Goal: Feedback & Contribution: Contribute content

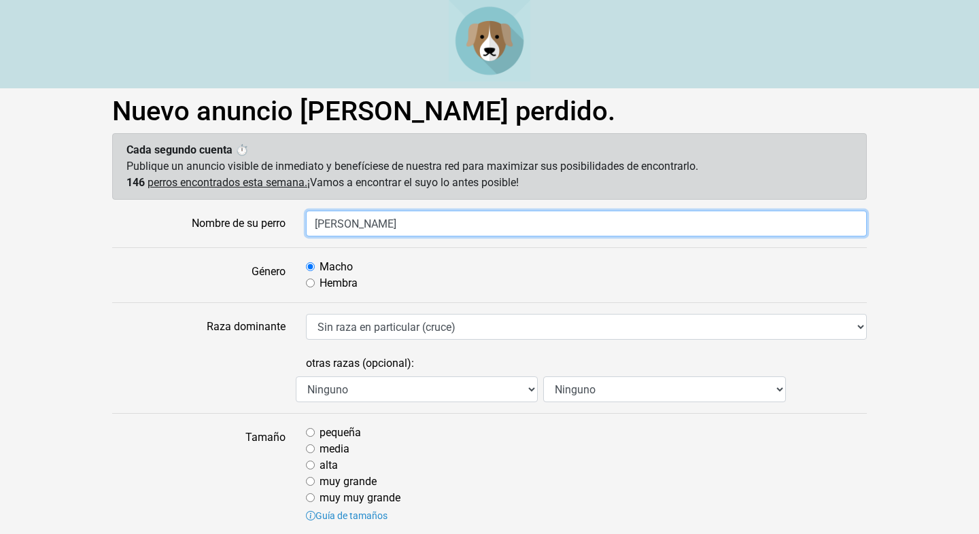
type input "Kali"
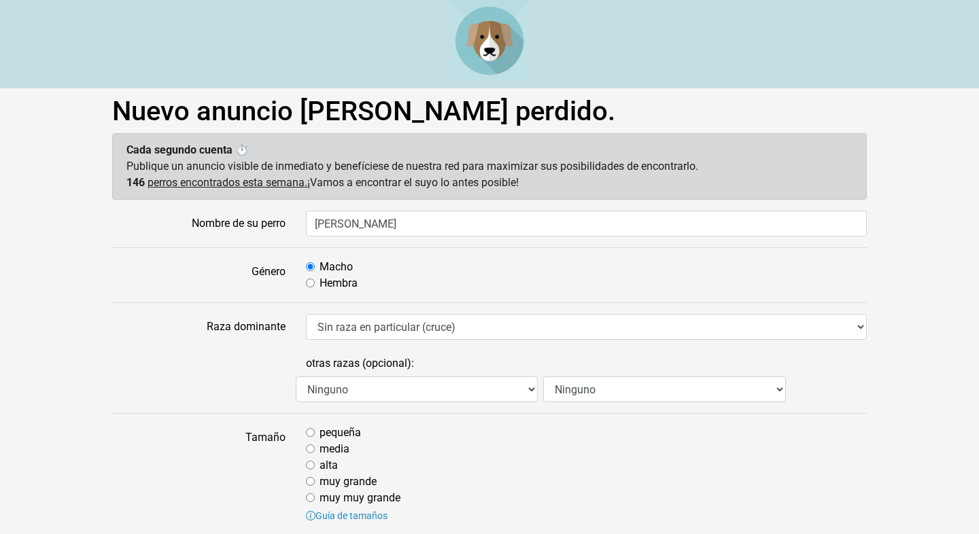
click at [316, 285] on div "Hembra" at bounding box center [586, 283] width 561 height 16
click at [311, 277] on div "Hembra" at bounding box center [586, 283] width 561 height 16
click at [311, 285] on input "Hembra" at bounding box center [310, 283] width 9 height 9
radio input "true"
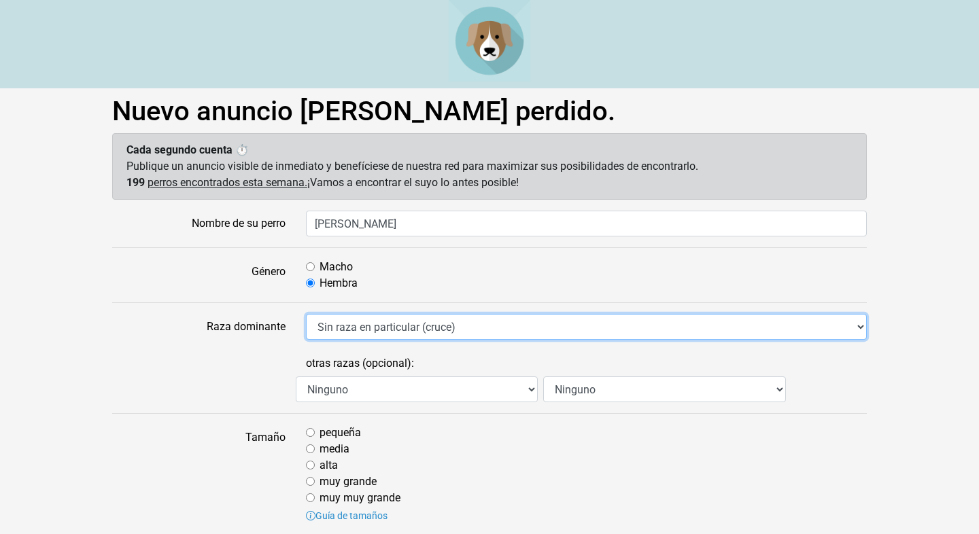
select select "306"
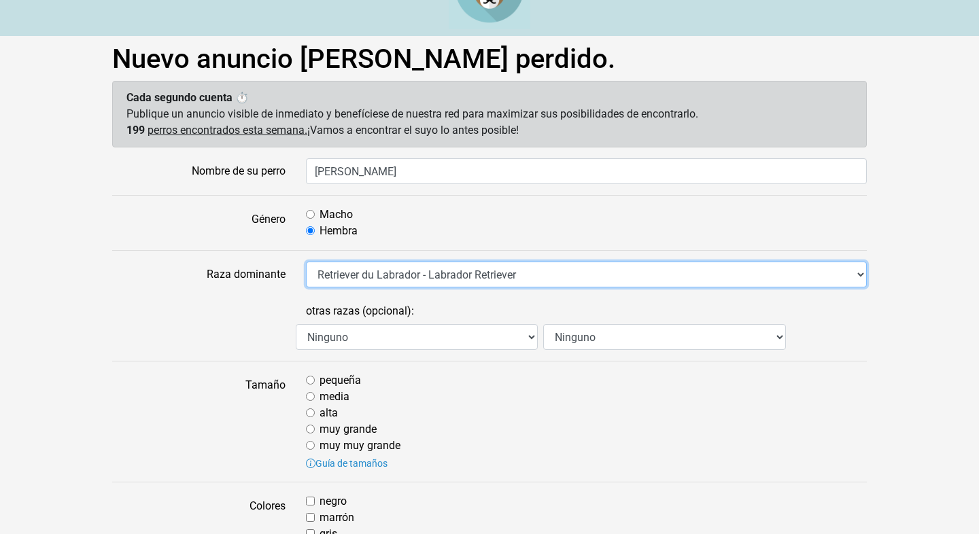
scroll to position [63, 0]
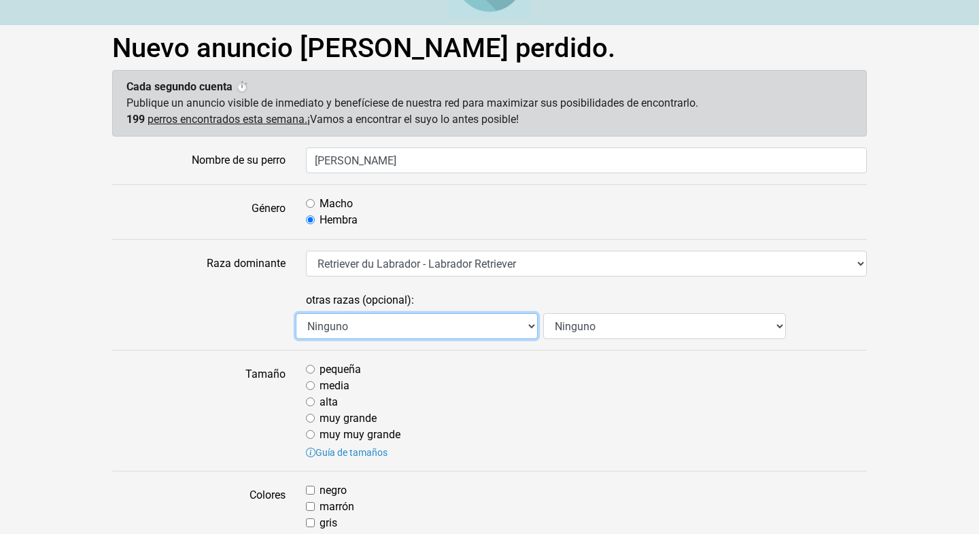
select select "313"
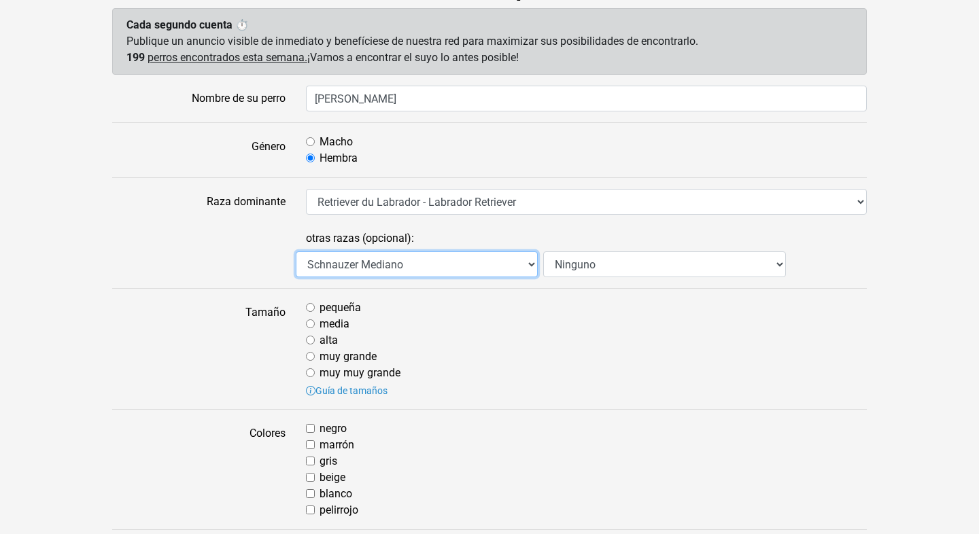
scroll to position [133, 0]
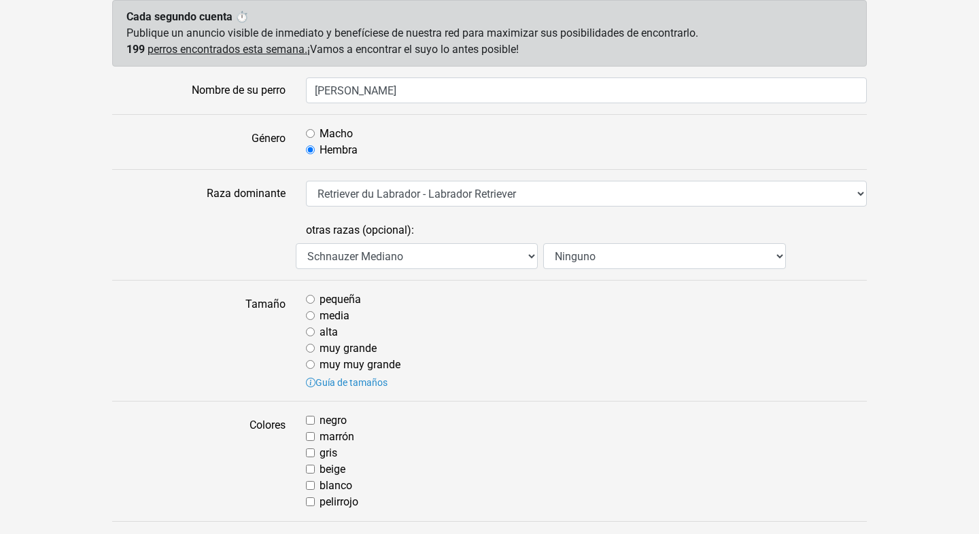
click at [312, 315] on input "media" at bounding box center [310, 315] width 9 height 9
radio input "true"
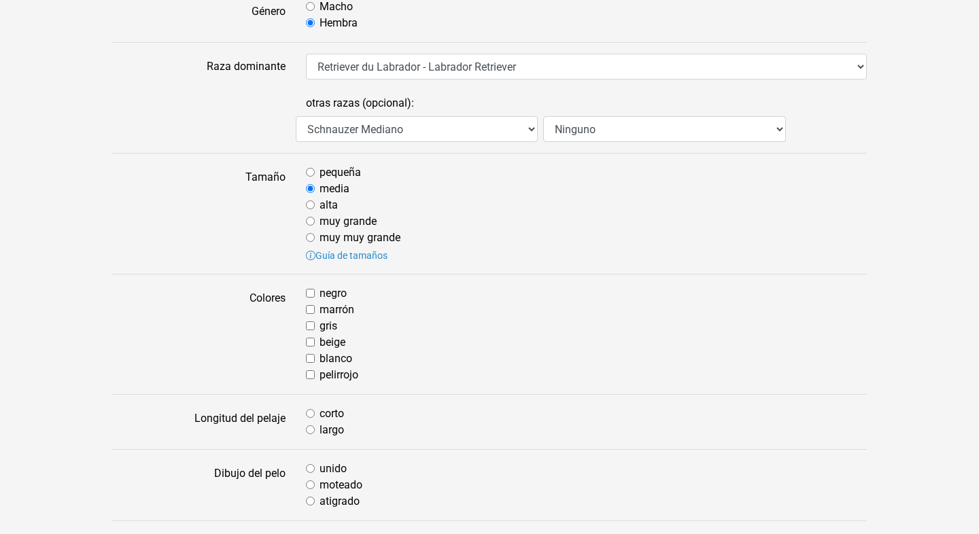
scroll to position [261, 0]
click at [309, 296] on div "negro" at bounding box center [586, 293] width 561 height 16
click at [311, 292] on input "negro" at bounding box center [310, 292] width 9 height 9
checkbox input "true"
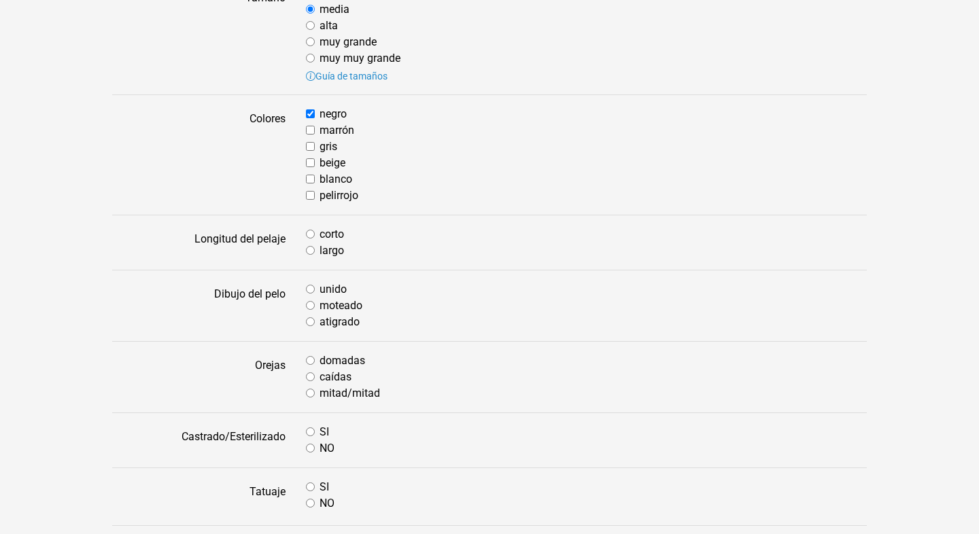
scroll to position [440, 0]
click at [313, 227] on div "corto" at bounding box center [586, 234] width 561 height 16
click at [312, 230] on input "corto" at bounding box center [310, 233] width 9 height 9
radio input "true"
click at [311, 287] on input "unido" at bounding box center [310, 288] width 9 height 9
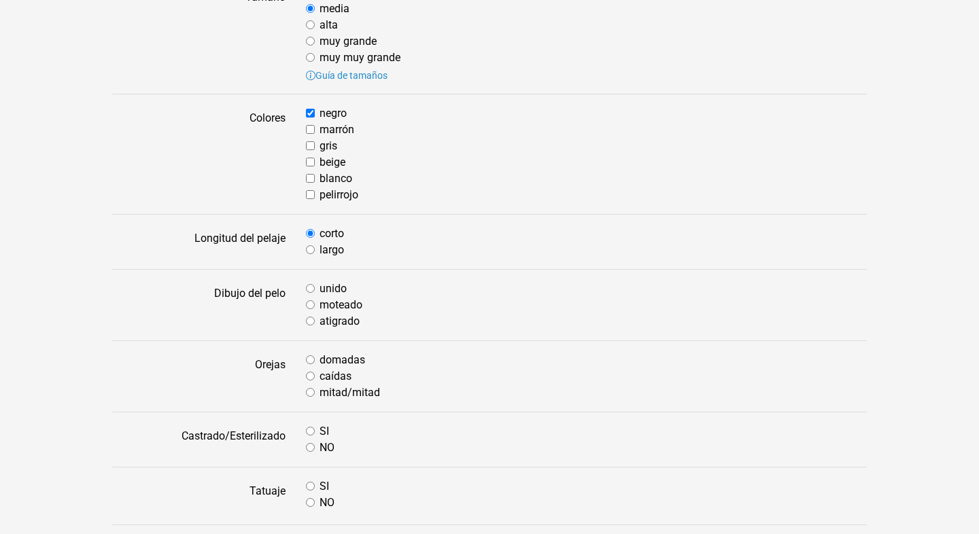
radio input "true"
click at [309, 376] on input "caídas" at bounding box center [310, 376] width 9 height 9
radio input "true"
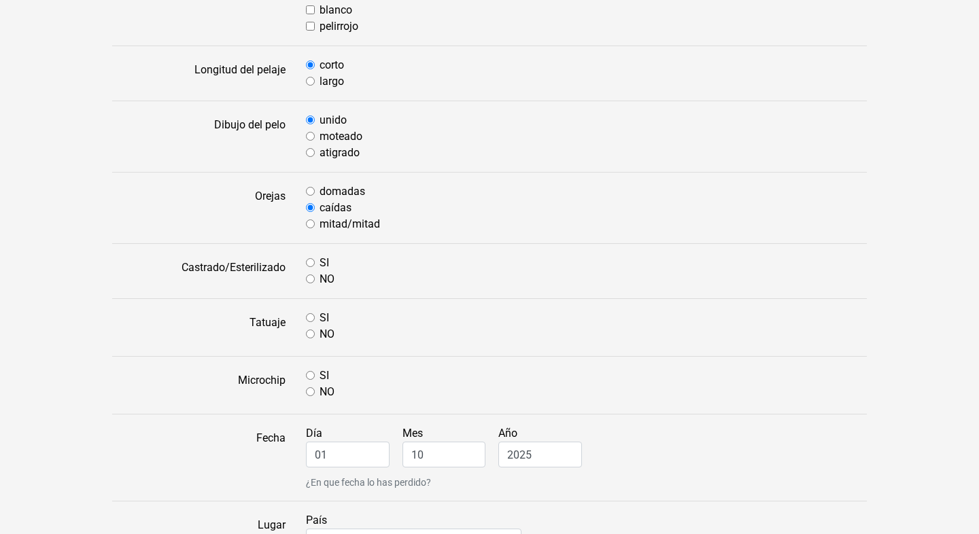
scroll to position [612, 0]
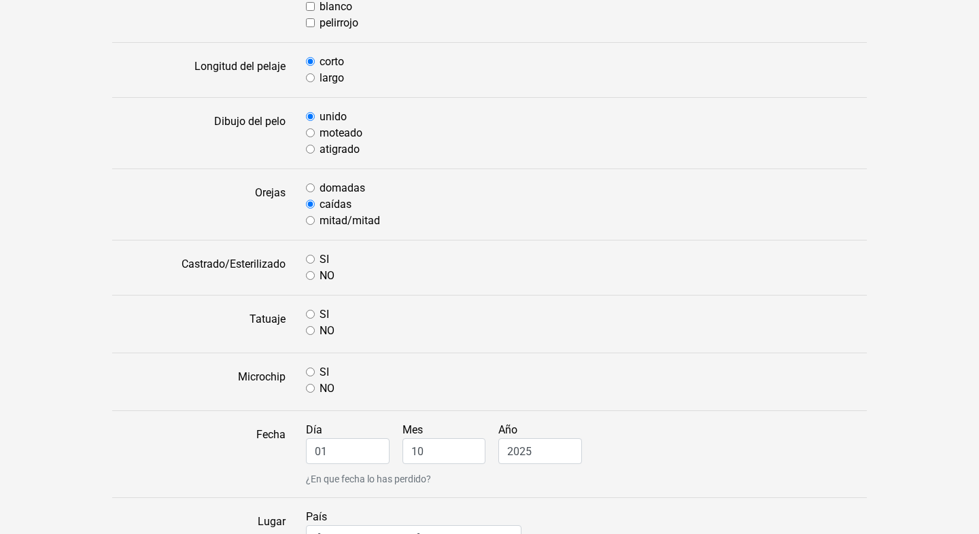
click at [311, 256] on input "SI" at bounding box center [310, 259] width 9 height 9
radio input "true"
click at [310, 330] on input "NO" at bounding box center [310, 330] width 9 height 9
radio input "true"
click at [311, 370] on input "SI" at bounding box center [310, 372] width 9 height 9
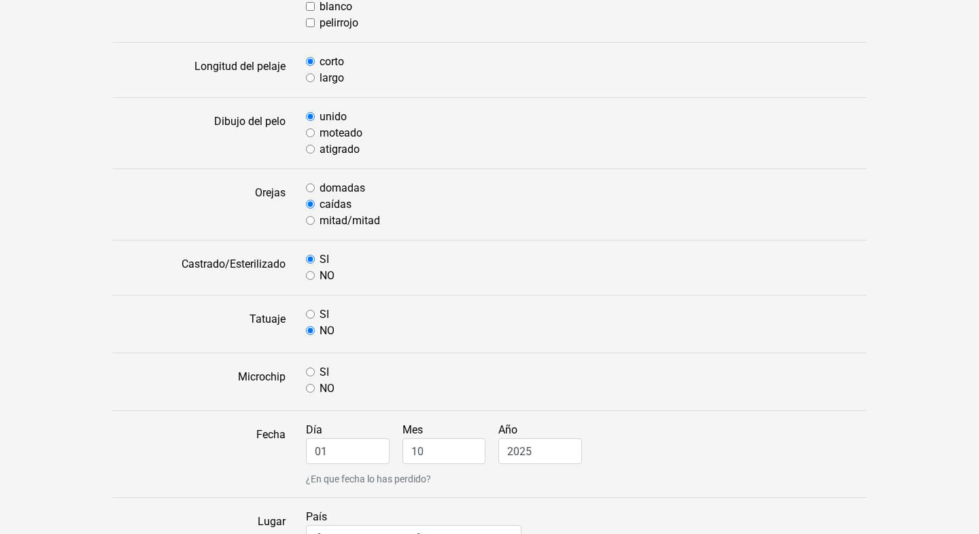
radio input "true"
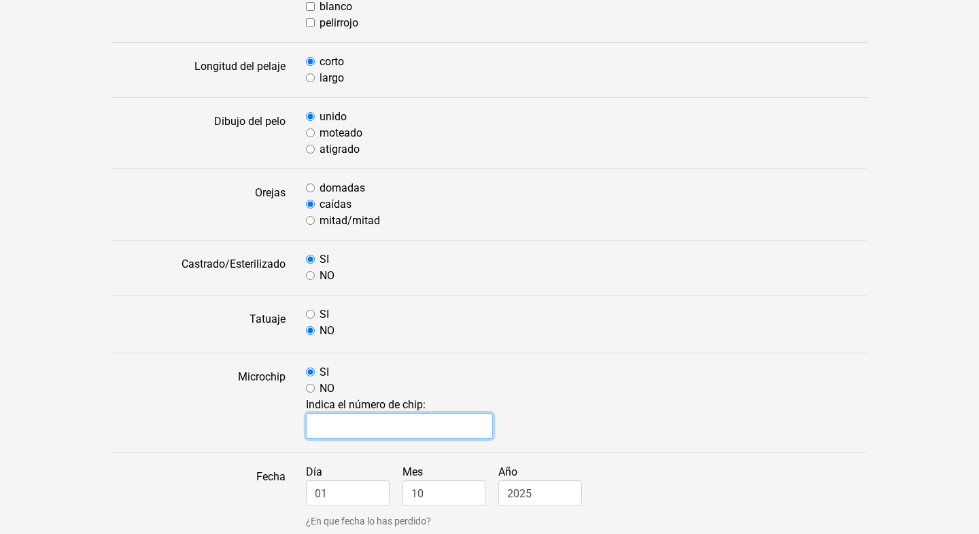
click at [332, 422] on input "text" at bounding box center [399, 426] width 187 height 26
paste input "941000017292232"
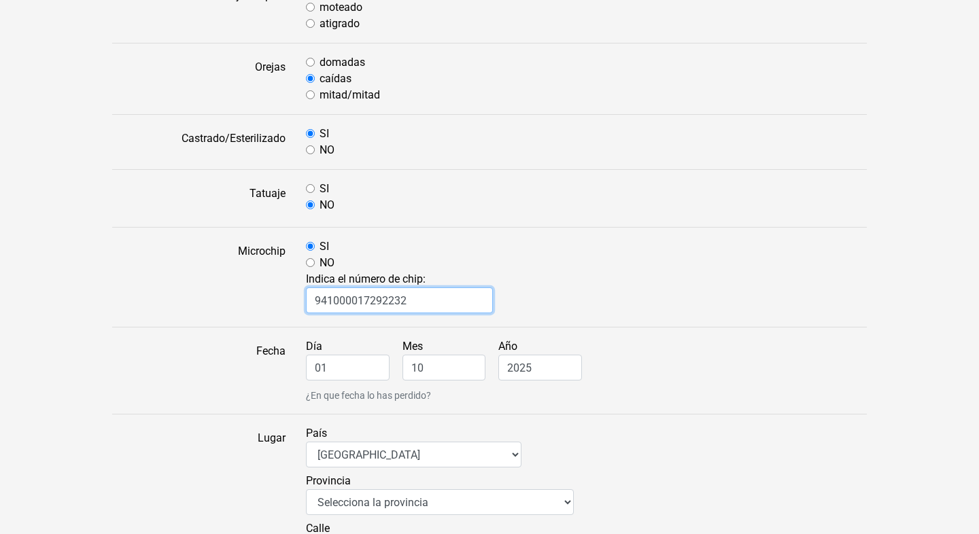
scroll to position [781, 0]
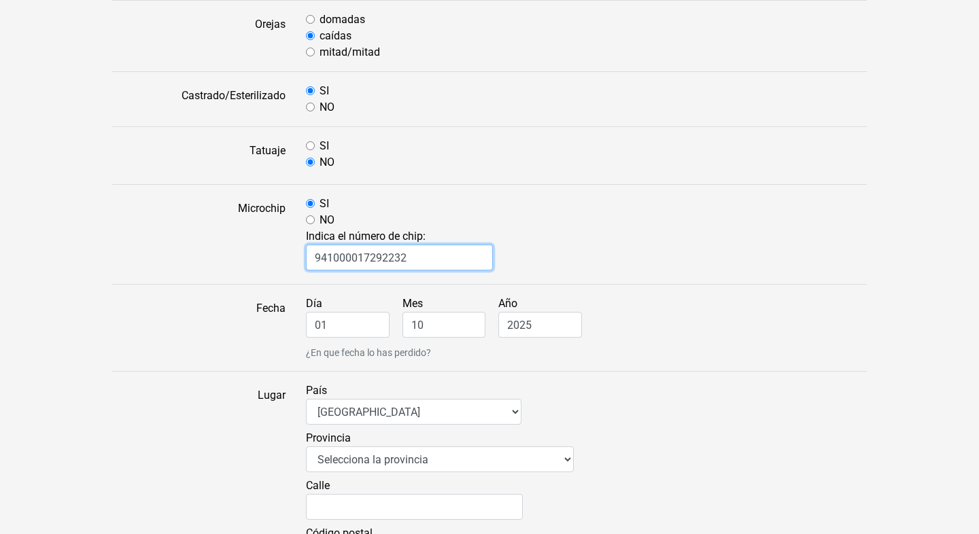
type input "941000017292232"
drag, startPoint x: 525, startPoint y: 326, endPoint x: 538, endPoint y: 326, distance: 13.6
click at [538, 326] on input "2025" at bounding box center [540, 325] width 84 height 26
type input "2023"
drag, startPoint x: 422, startPoint y: 323, endPoint x: 390, endPoint y: 323, distance: 31.9
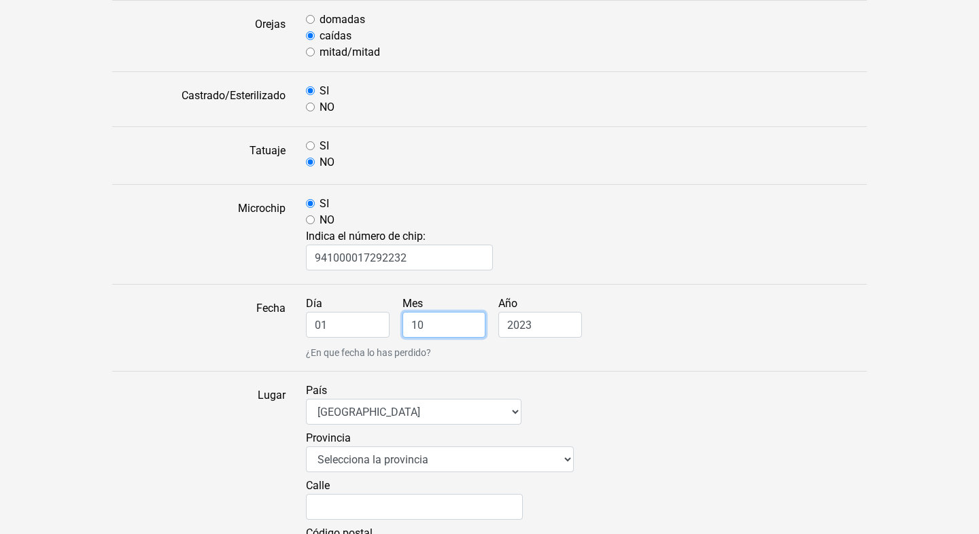
click at [390, 323] on div "Día 01 Mes 10 Año 2023 ¿En que fecha lo has perdido?" at bounding box center [586, 328] width 581 height 65
type input "2"
drag, startPoint x: 333, startPoint y: 322, endPoint x: 261, endPoint y: 322, distance: 72.0
click at [265, 322] on div "Fecha Día 01 Mes 2 Año 2023 ¿En que fecha lo has perdido?" at bounding box center [489, 328] width 775 height 65
type input "27"
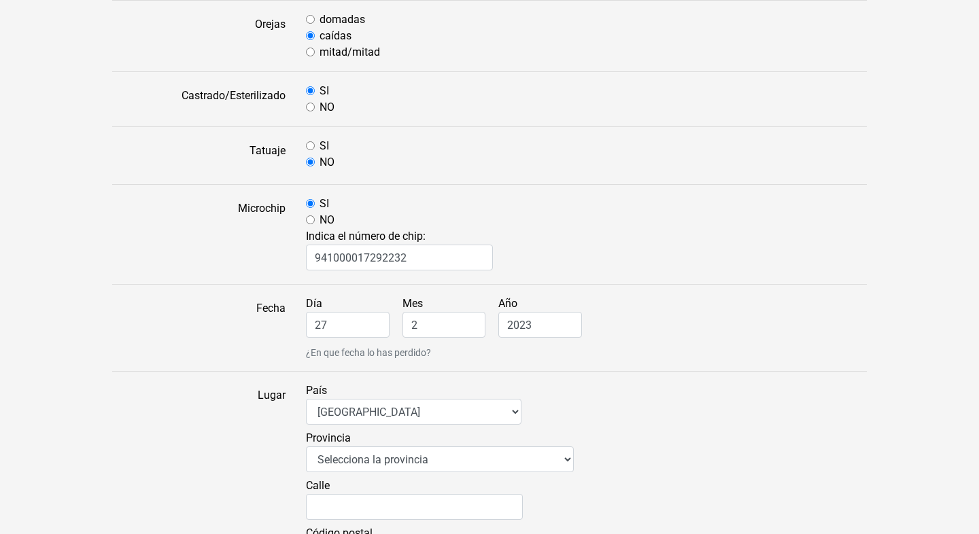
click at [224, 381] on form "Nombre de su perro Kali Género Macho Hembra Raza dominante Sin raza en particul…" at bounding box center [489, 176] width 754 height 1493
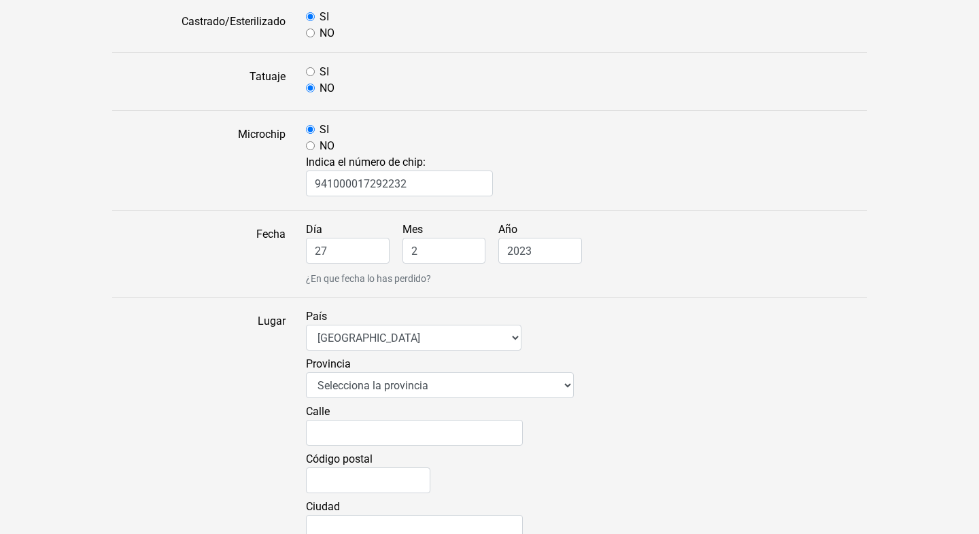
scroll to position [875, 0]
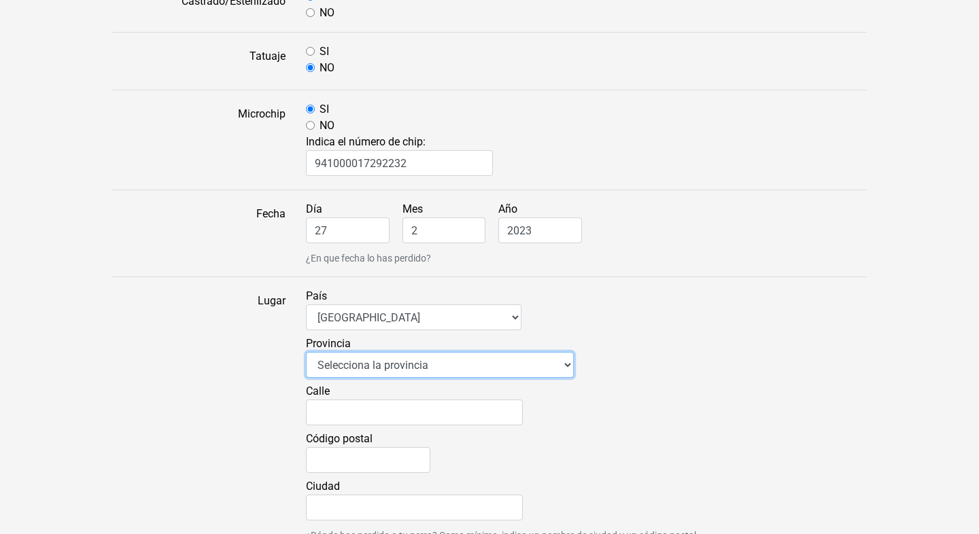
select select "10"
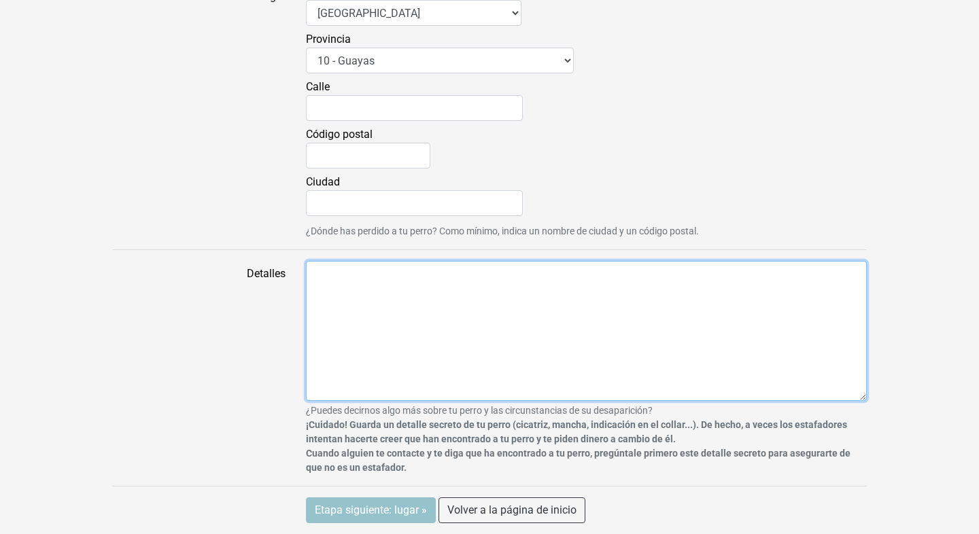
click at [396, 311] on textarea "Detalles" at bounding box center [586, 331] width 561 height 140
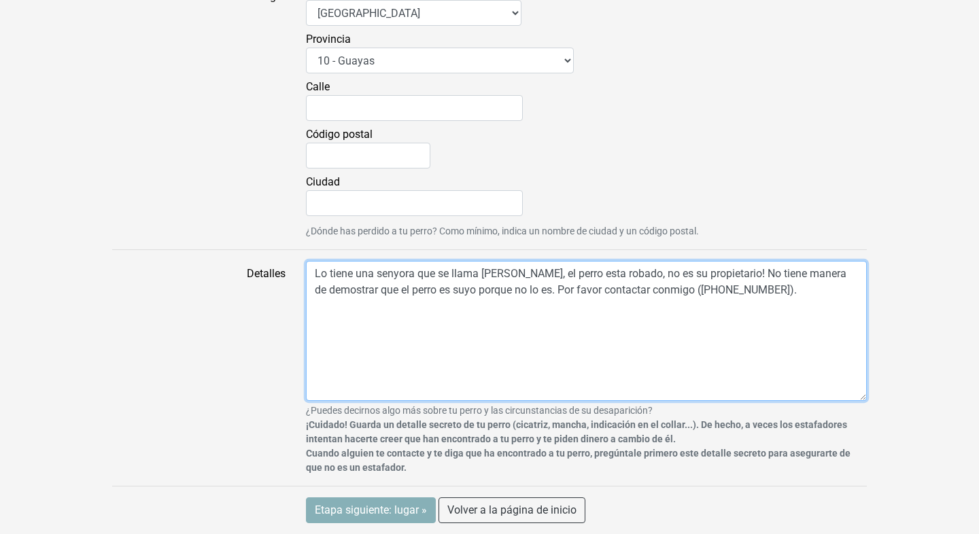
type textarea "Lo tiene una senyora que se llama [PERSON_NAME], el perro esta robado, no es su…"
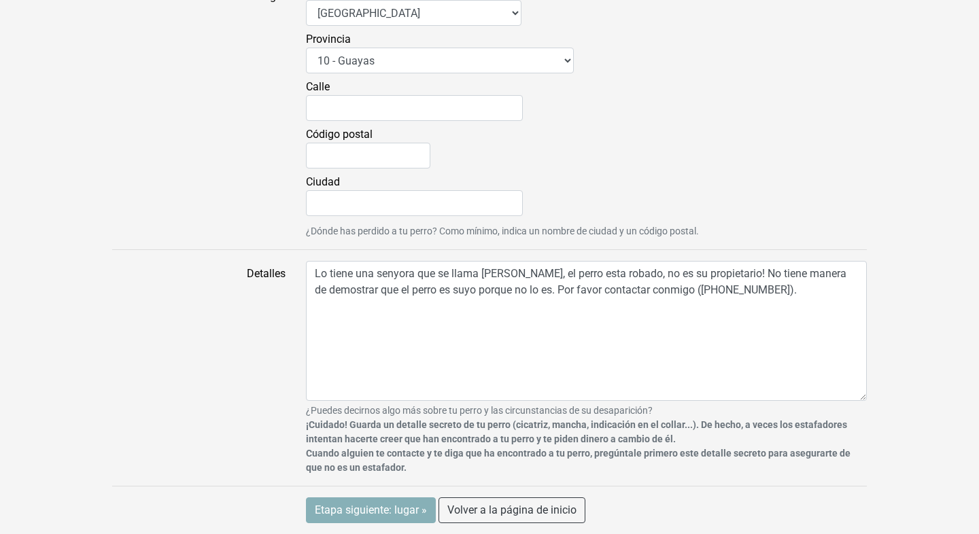
click at [374, 513] on input "Etapa siguiente: lugar »" at bounding box center [371, 511] width 130 height 26
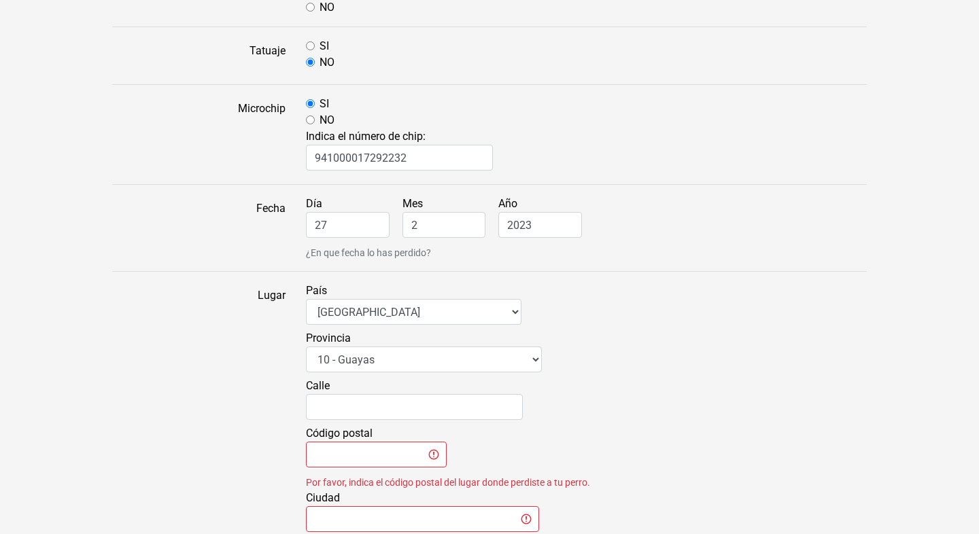
scroll to position [1214, 0]
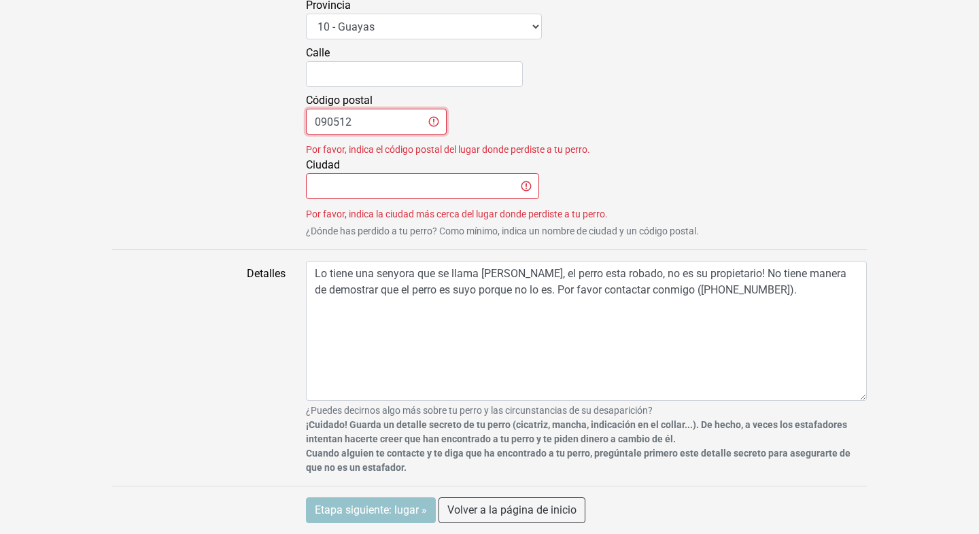
type input "090512"
type input "[GEOGRAPHIC_DATA]"
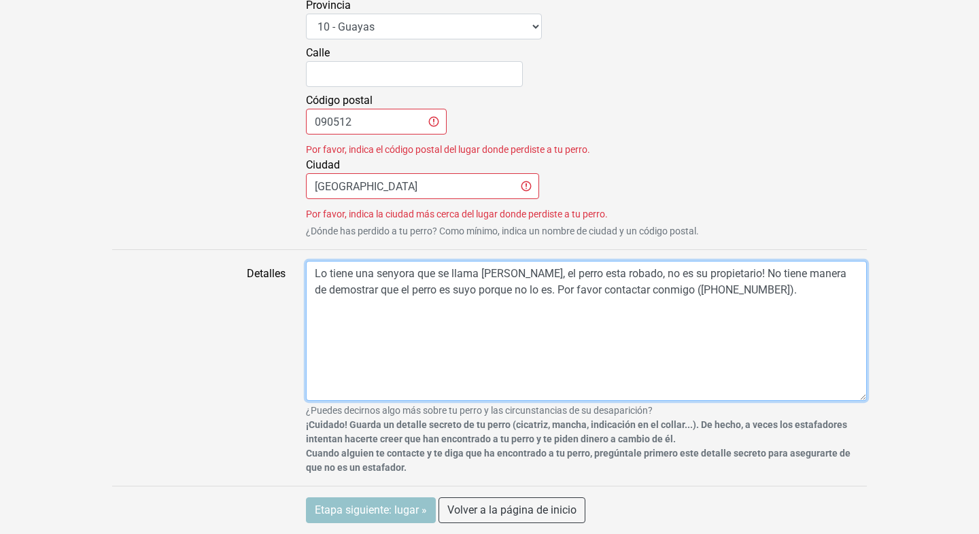
click at [390, 346] on textarea "Lo tiene una senyora que se llama [PERSON_NAME], el perro esta robado, no es su…" at bounding box center [586, 331] width 561 height 140
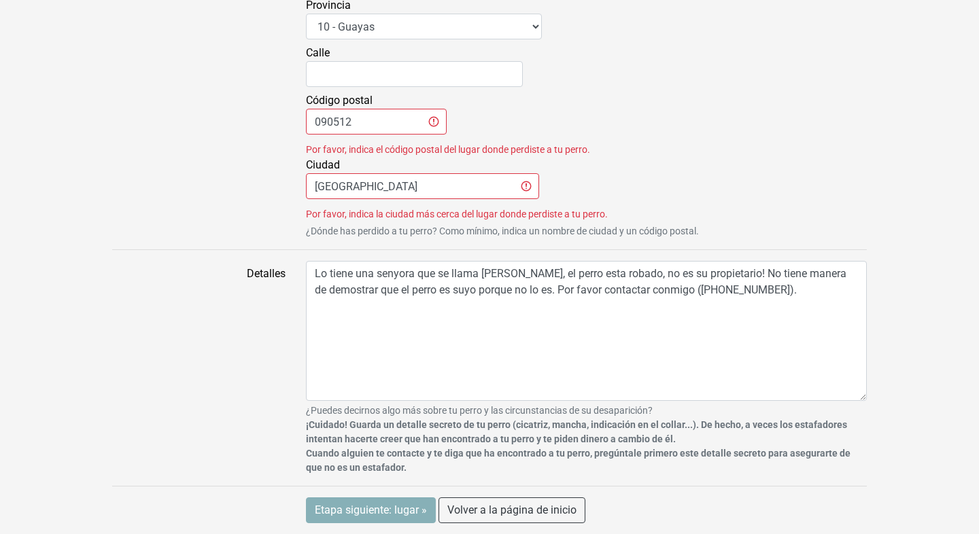
click at [364, 507] on input "Etapa siguiente: lugar »" at bounding box center [371, 511] width 130 height 26
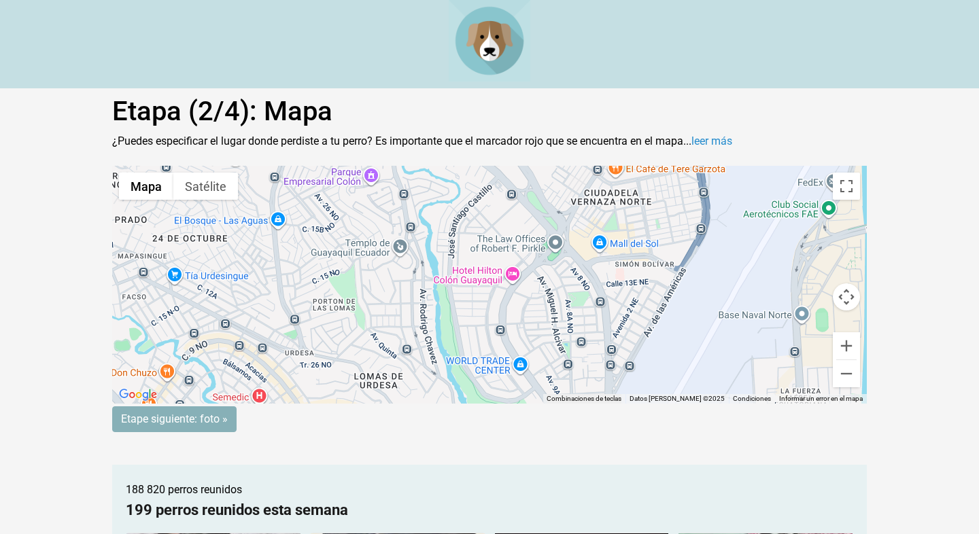
click at [180, 429] on input "Etape siguiente: foto »" at bounding box center [174, 419] width 124 height 26
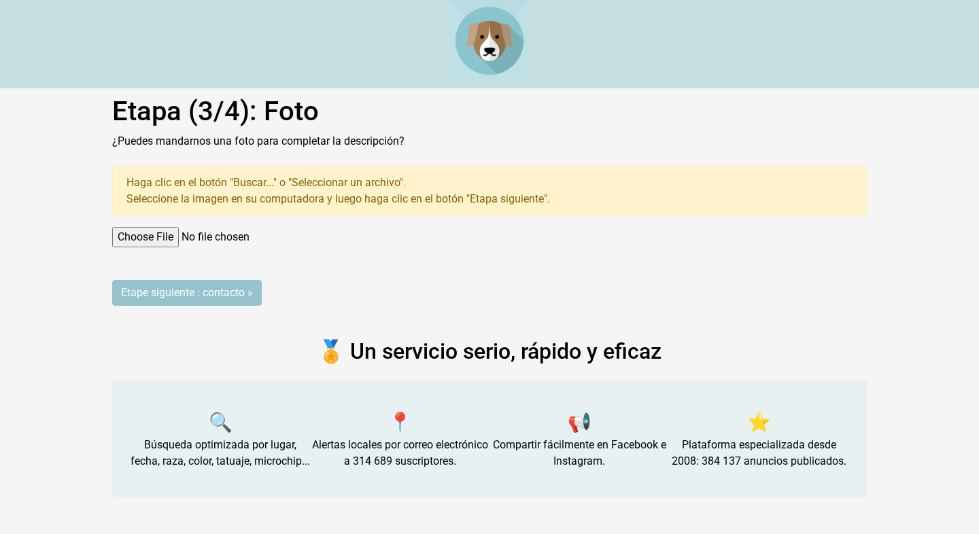
click at [159, 230] on input "file" at bounding box center [489, 237] width 754 height 20
type input "C:\fakepath\PHOTO-2025-05-28-17-46-15.jpg"
click at [147, 233] on input "file" at bounding box center [489, 237] width 754 height 20
click at [181, 287] on input "Etape siguiente : contacto »" at bounding box center [187, 293] width 150 height 26
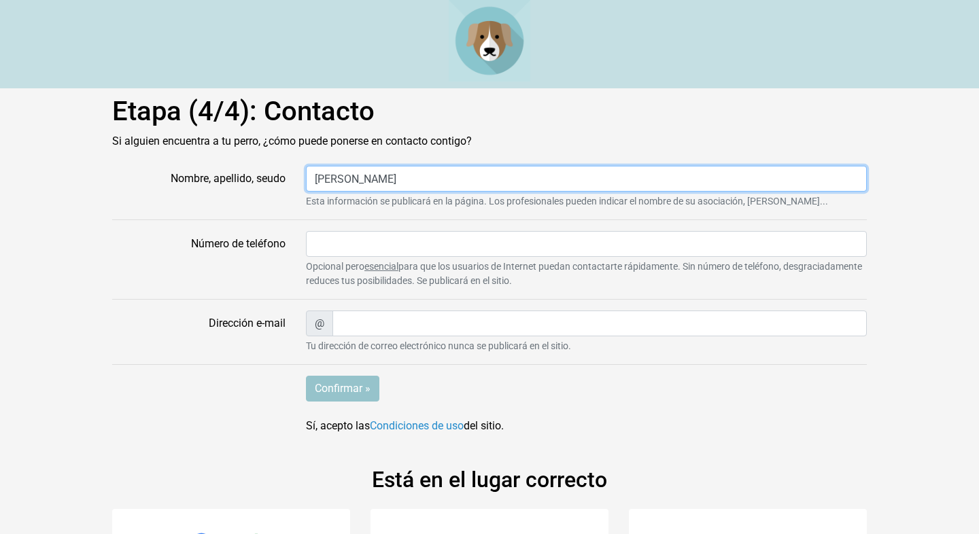
type input "[PERSON_NAME]"
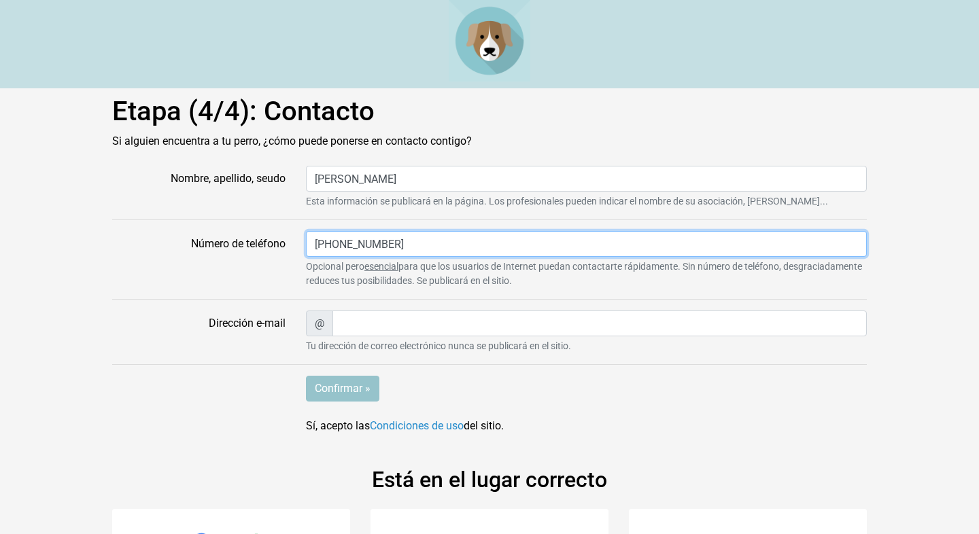
type input "[PHONE_NUMBER]"
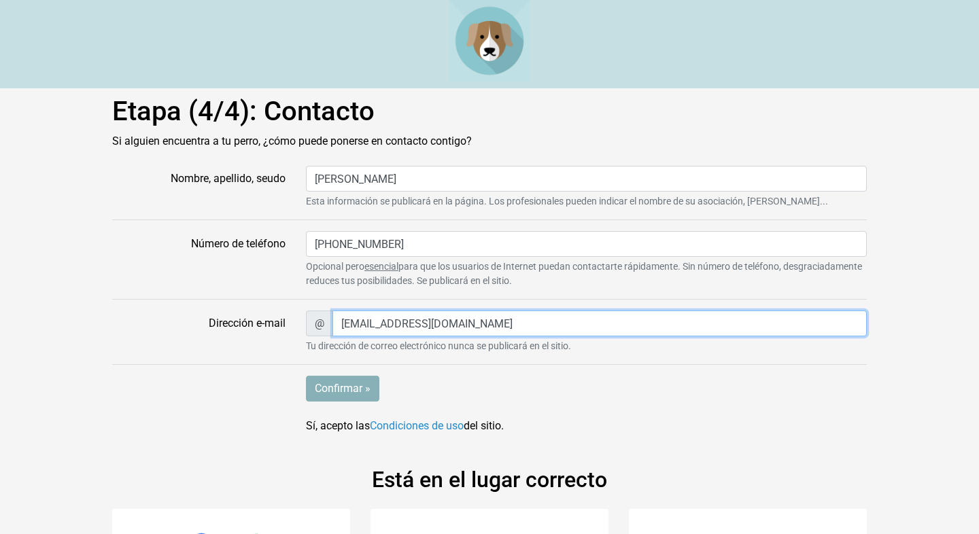
type input "irenusi27@gmail.com"
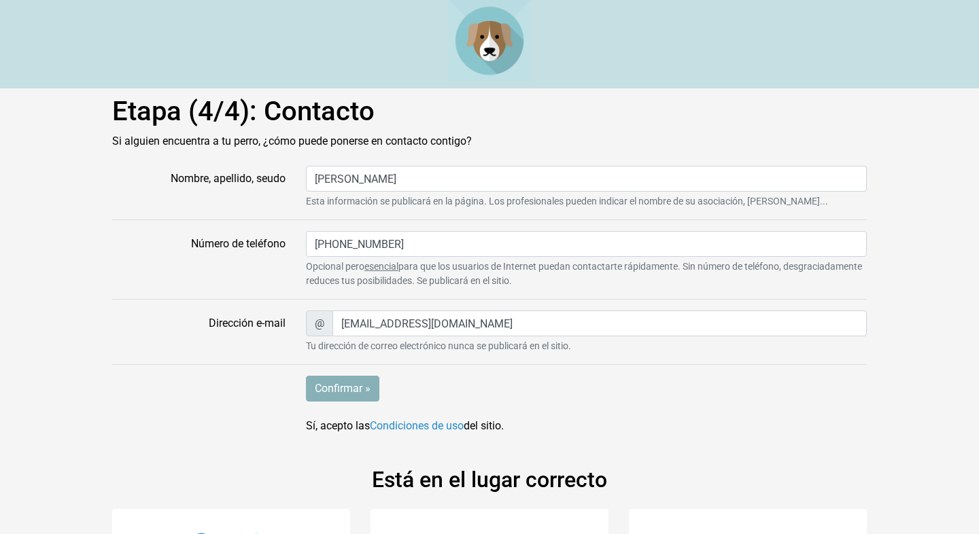
click at [349, 385] on input "Confirmar »" at bounding box center [342, 389] width 73 height 26
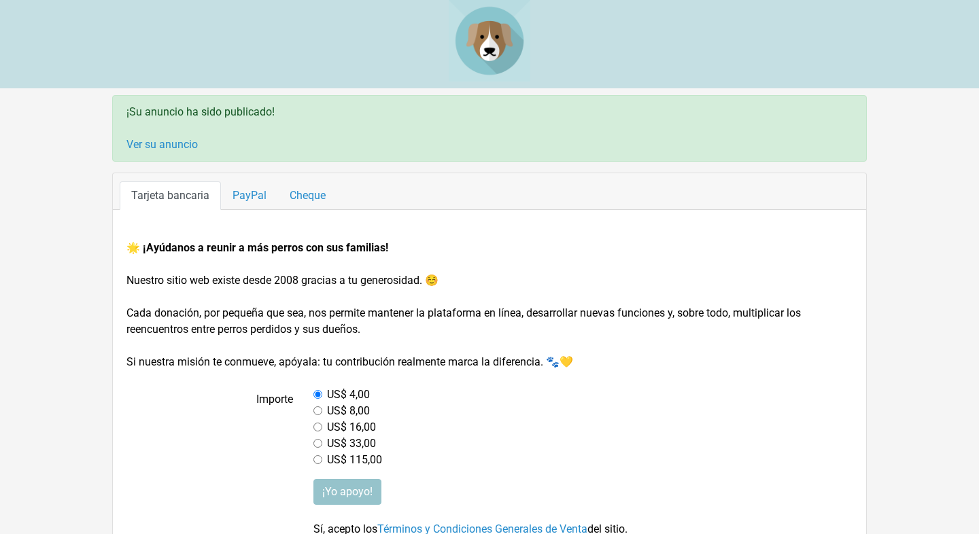
click at [490, 33] on img at bounding box center [490, 41] width 82 height 82
